Goal: Navigation & Orientation: Find specific page/section

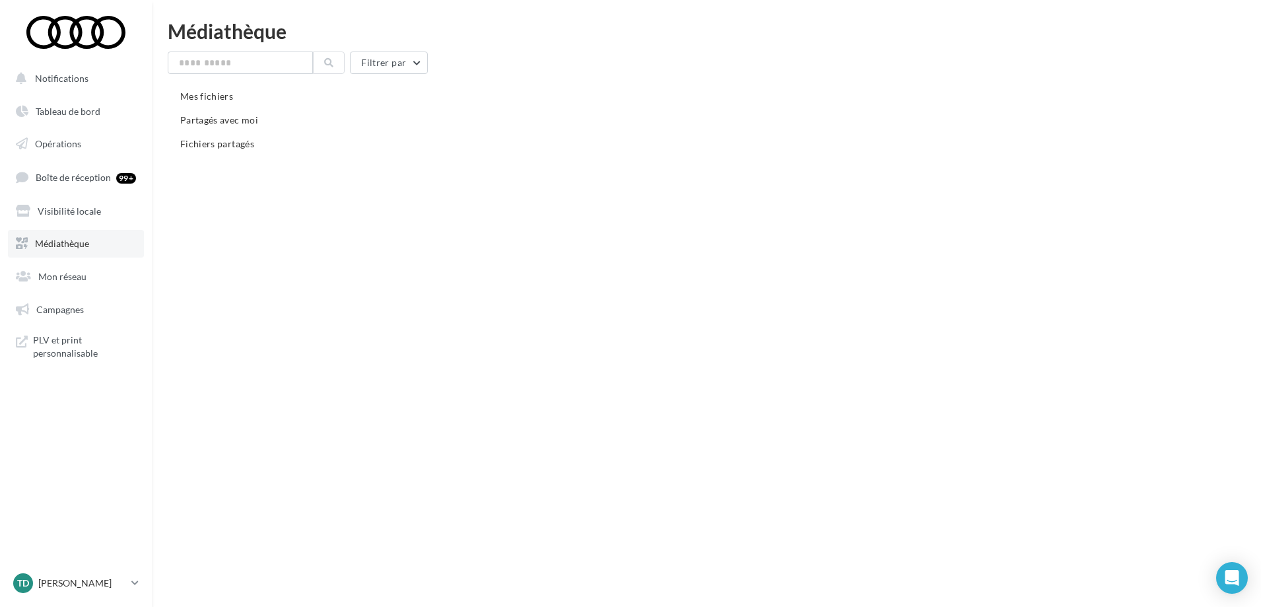
click at [60, 239] on span "Médiathèque" at bounding box center [62, 243] width 54 height 11
click at [71, 241] on span "Médiathèque" at bounding box center [62, 243] width 54 height 11
click at [38, 240] on span "Médiathèque" at bounding box center [62, 243] width 54 height 11
click at [230, 120] on span "Partagés avec moi" at bounding box center [219, 119] width 78 height 11
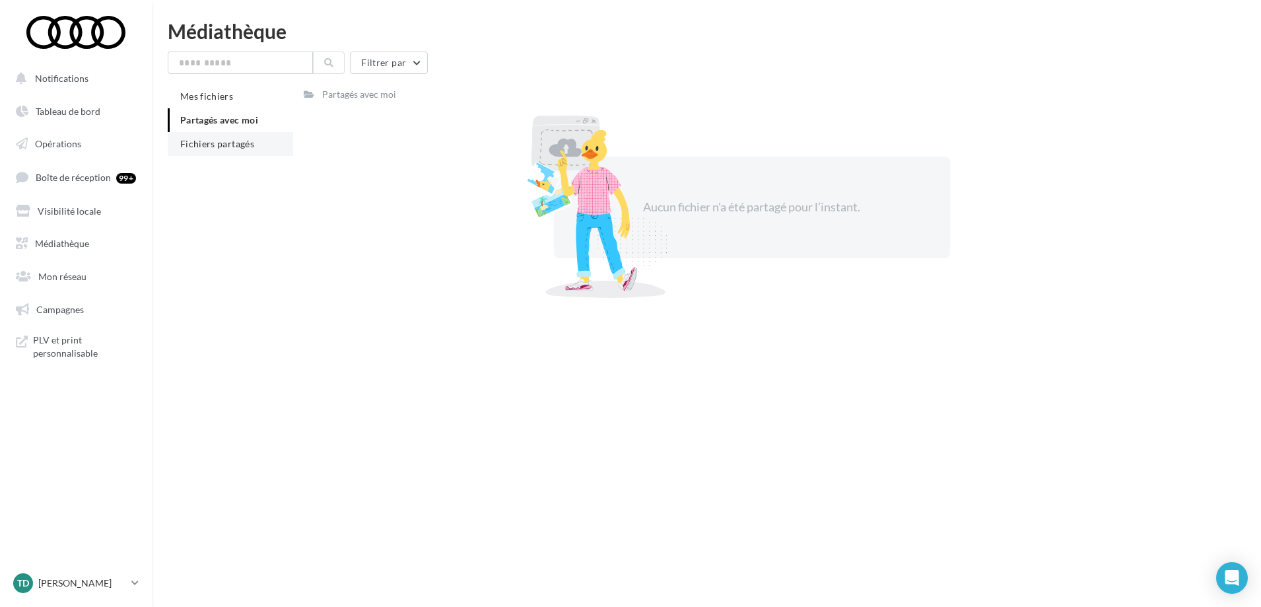
click at [223, 145] on span "Fichiers partagés" at bounding box center [217, 143] width 74 height 11
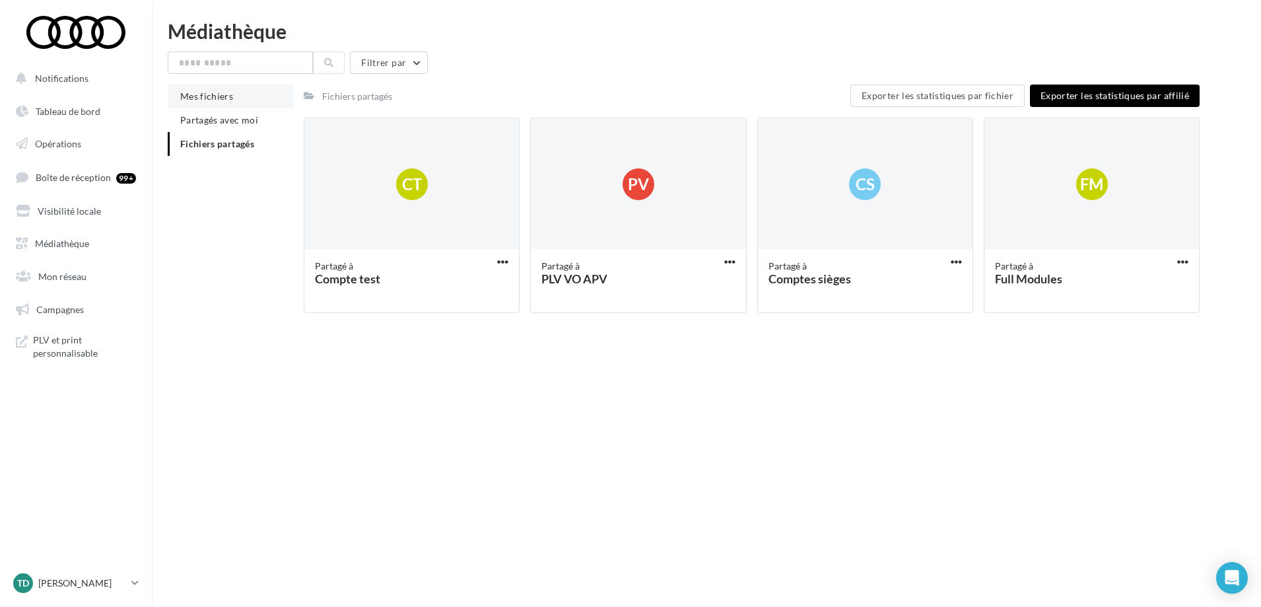
click at [207, 94] on span "Mes fichiers" at bounding box center [206, 95] width 53 height 11
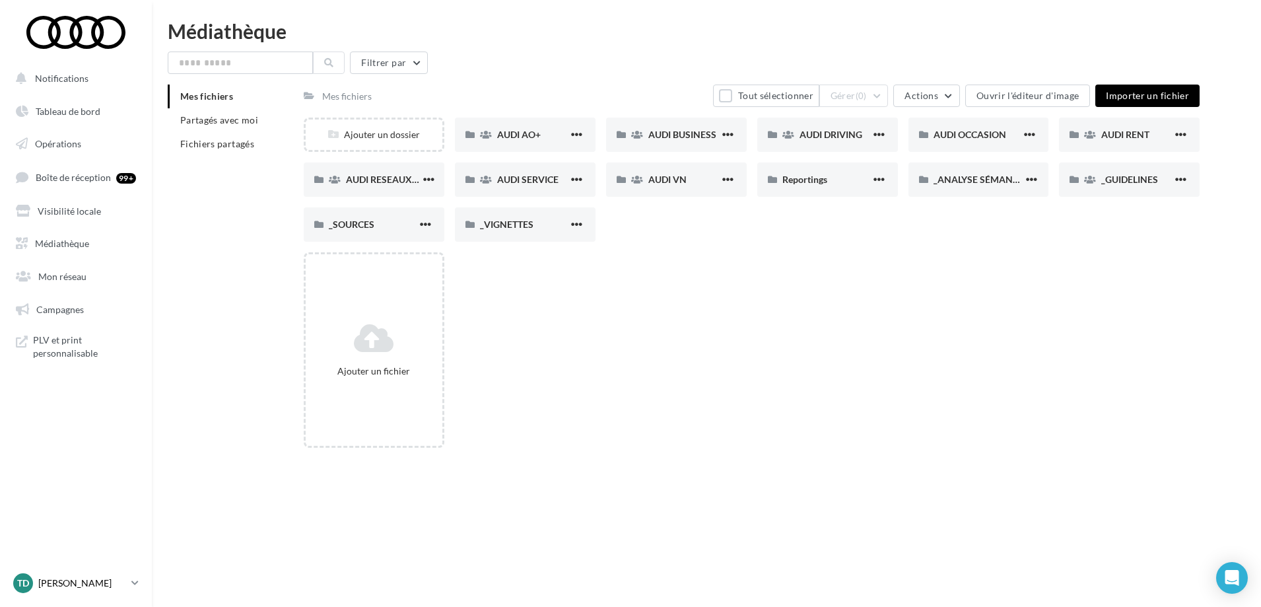
click at [127, 586] on link "TD [PERSON_NAME] [EMAIL_ADDRESS][DOMAIN_NAME]" at bounding box center [76, 583] width 131 height 25
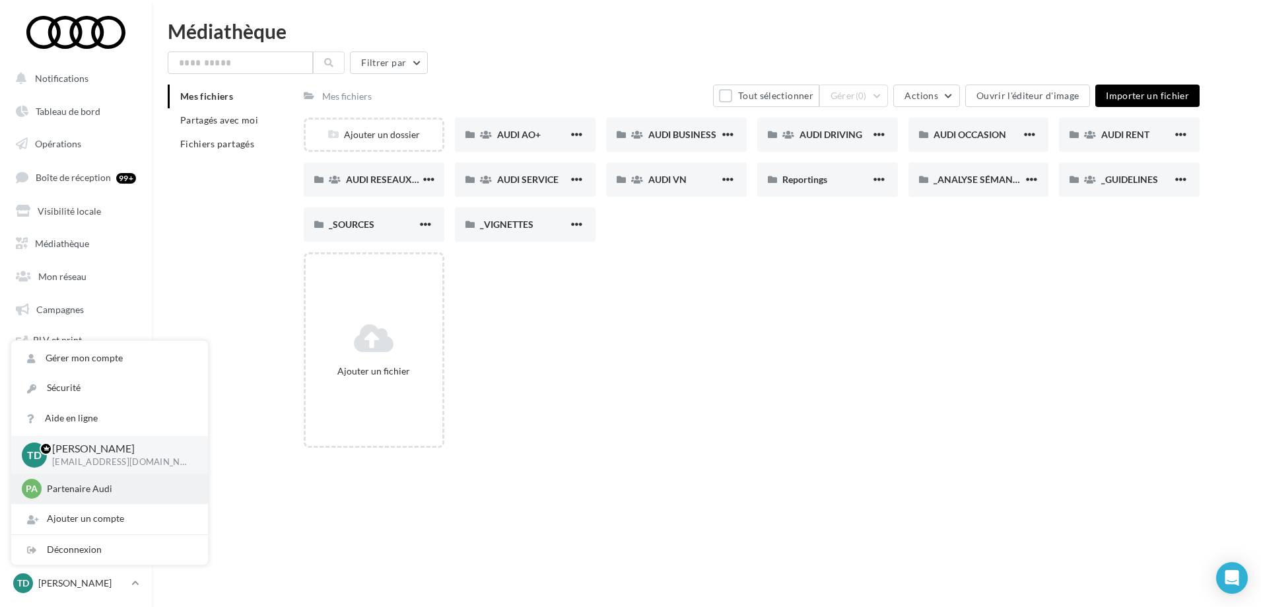
click at [70, 485] on p "Partenaire Audi" at bounding box center [119, 488] width 145 height 13
